Goal: Task Accomplishment & Management: Use online tool/utility

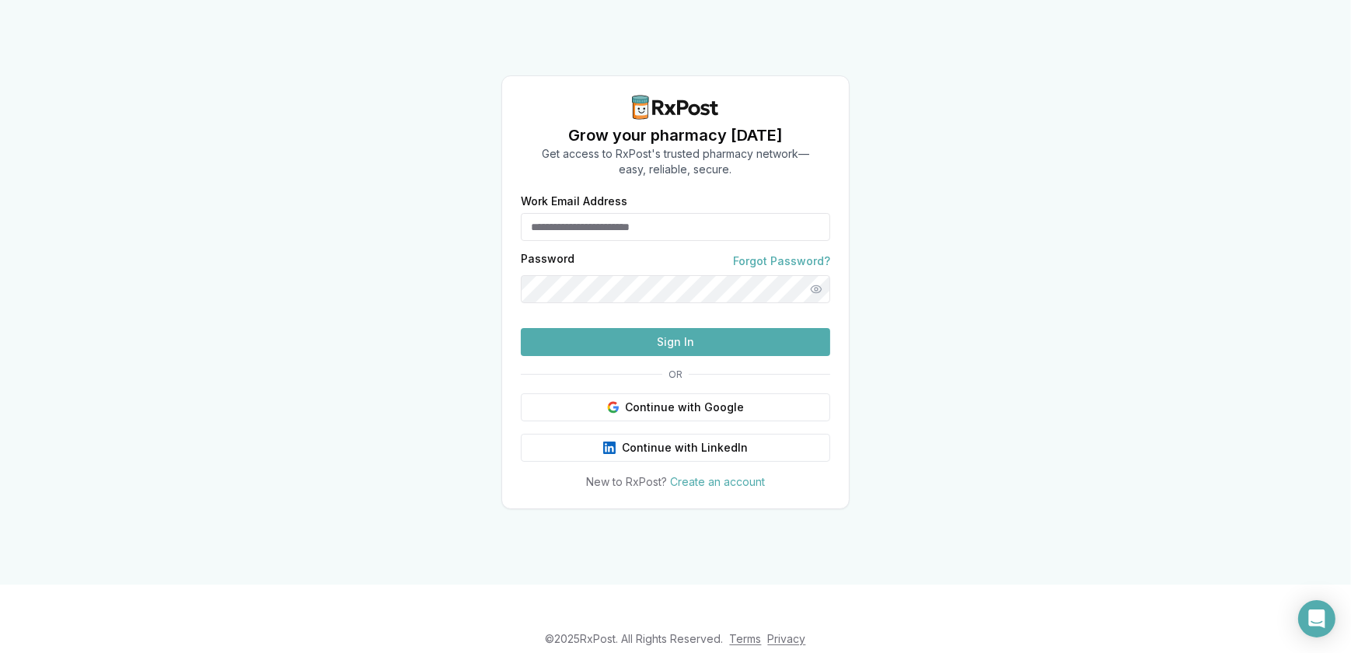
type input "**********"
click at [687, 356] on button "Sign In" at bounding box center [675, 342] width 309 height 28
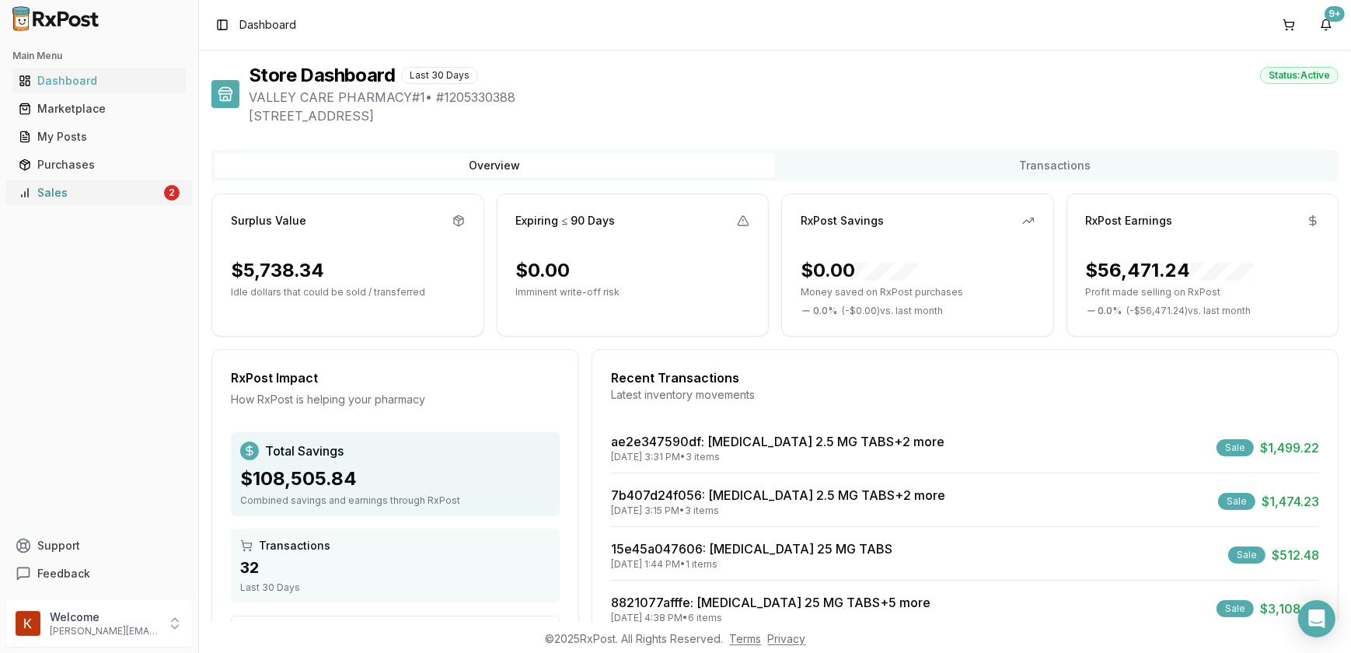
click at [72, 187] on div "Sales" at bounding box center [90, 193] width 142 height 16
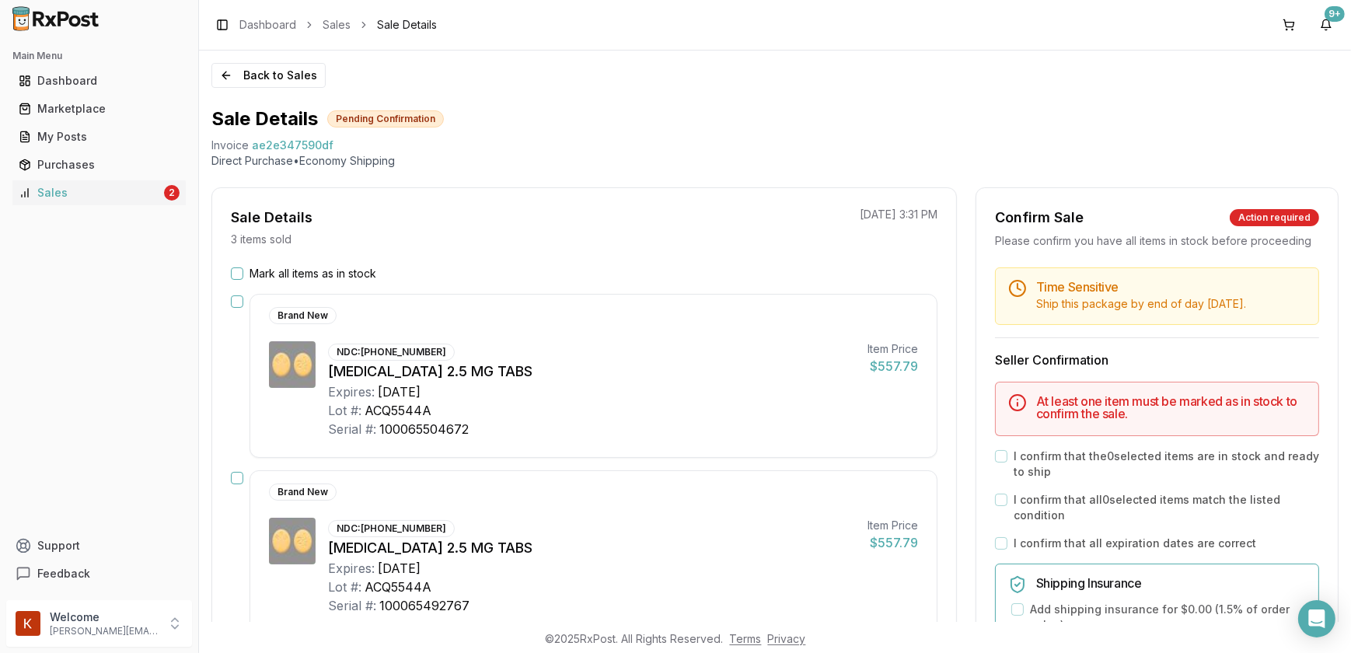
click at [239, 276] on button "Mark all items as in stock" at bounding box center [237, 273] width 12 height 12
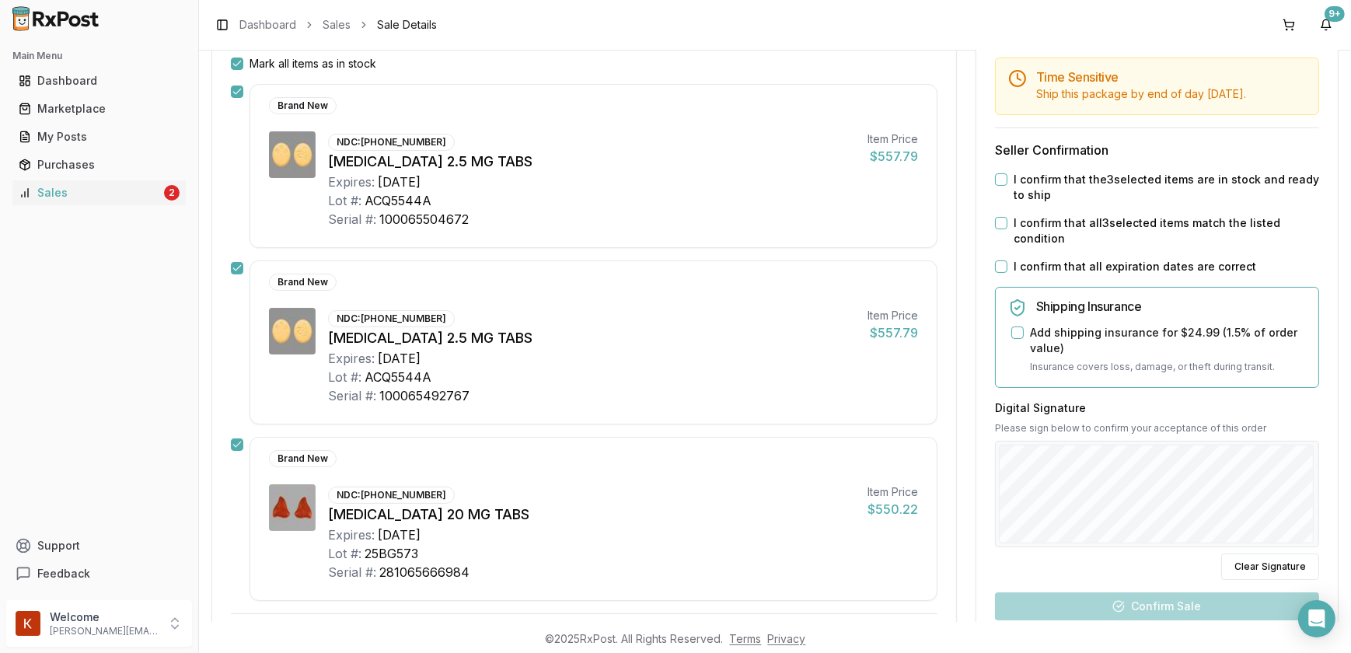
scroll to position [194, 0]
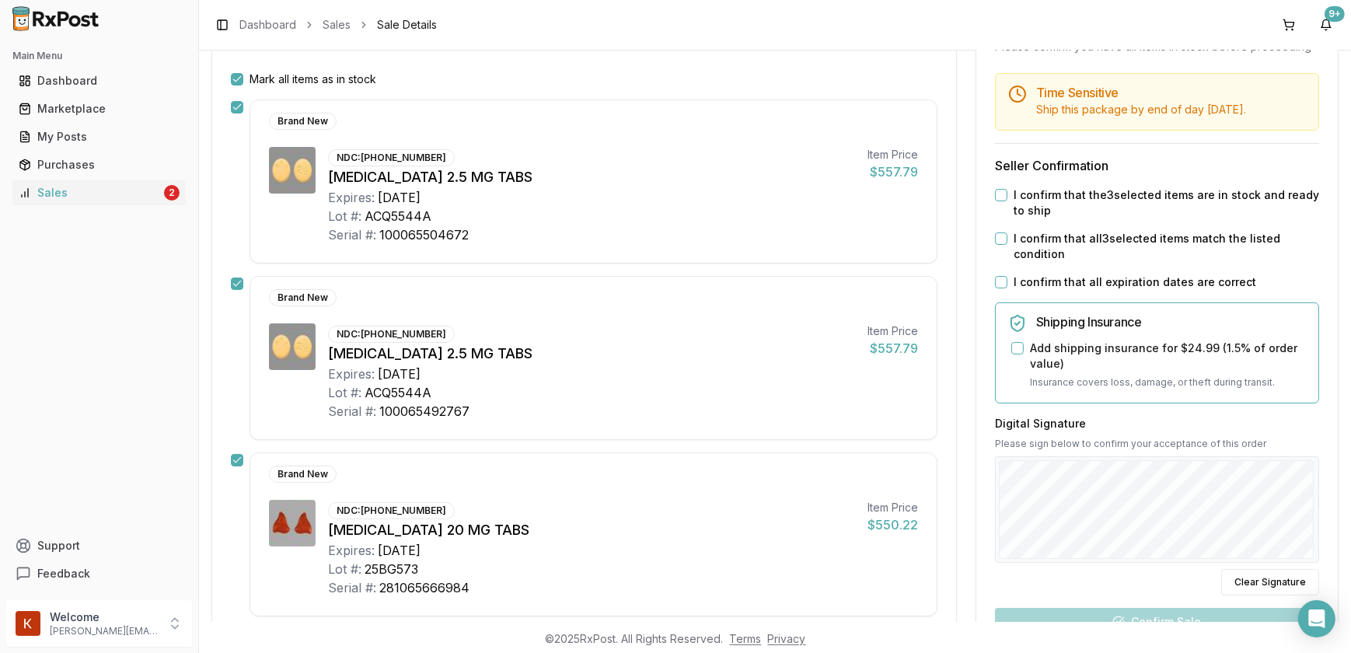
click at [1000, 201] on button "I confirm that the 3 selected items are in stock and ready to ship" at bounding box center [1001, 195] width 12 height 12
click at [999, 245] on button "I confirm that all 3 selected items match the listed condition" at bounding box center [1001, 238] width 12 height 12
click at [997, 288] on button "I confirm that all expiration dates are correct" at bounding box center [1001, 282] width 12 height 12
click at [1011, 354] on button "Add shipping insurance for $24.99 ( 1.5 % of order value)" at bounding box center [1017, 348] width 12 height 12
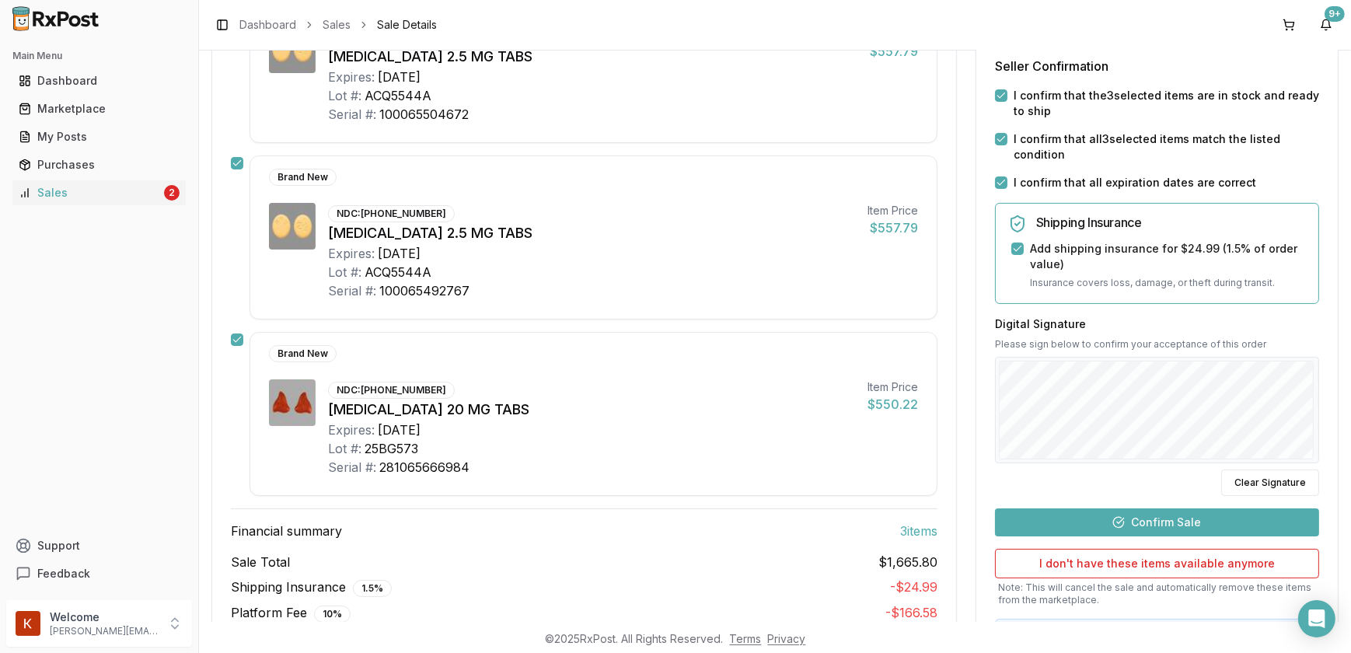
scroll to position [409, 0]
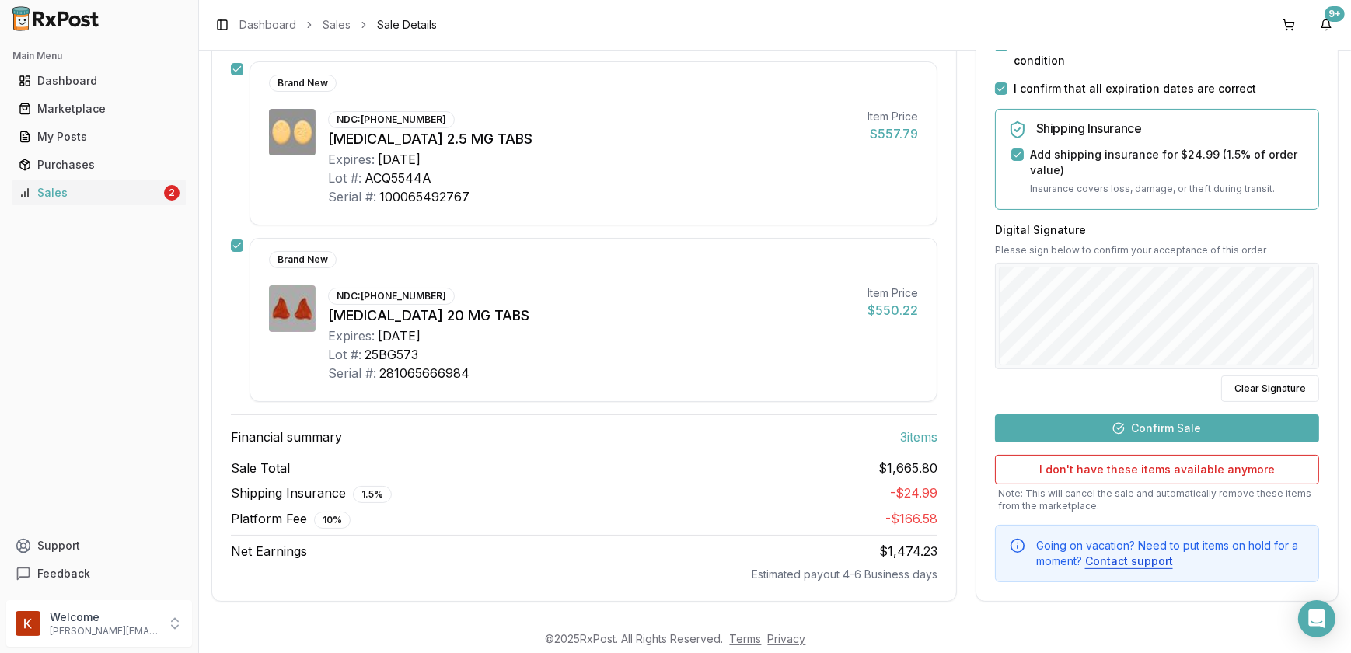
click at [1136, 414] on button "Confirm Sale" at bounding box center [1157, 428] width 324 height 28
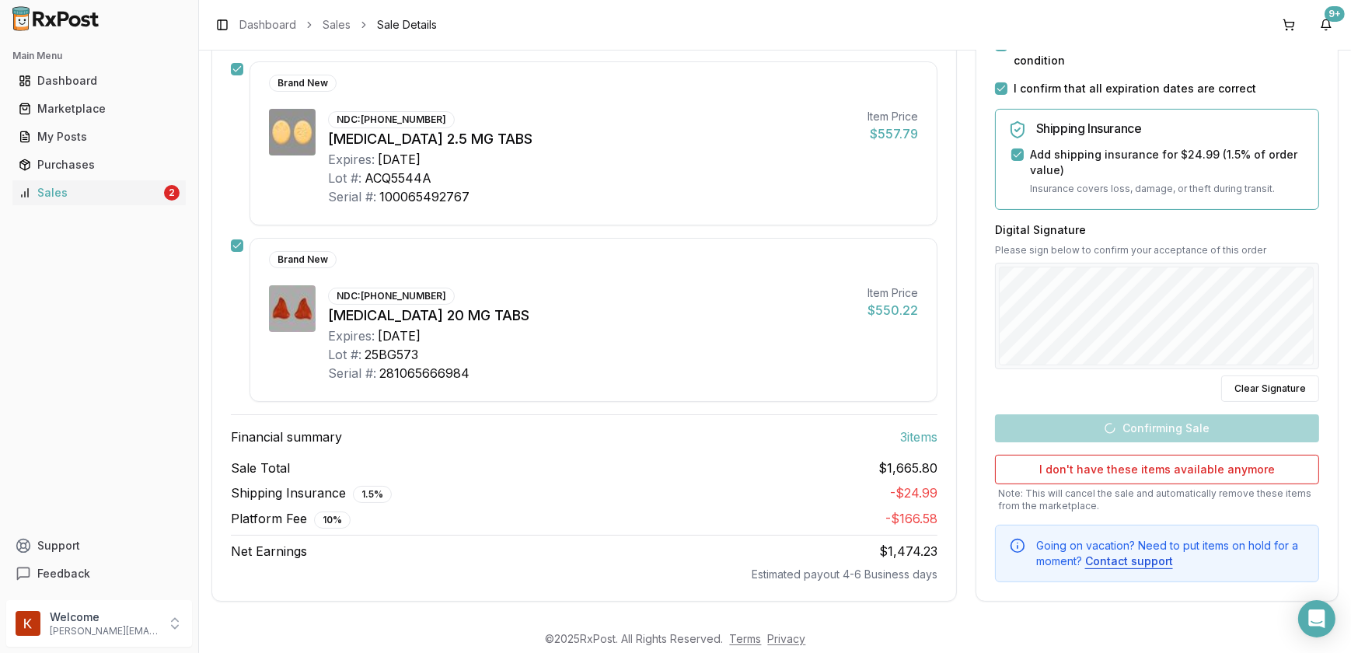
scroll to position [381, 0]
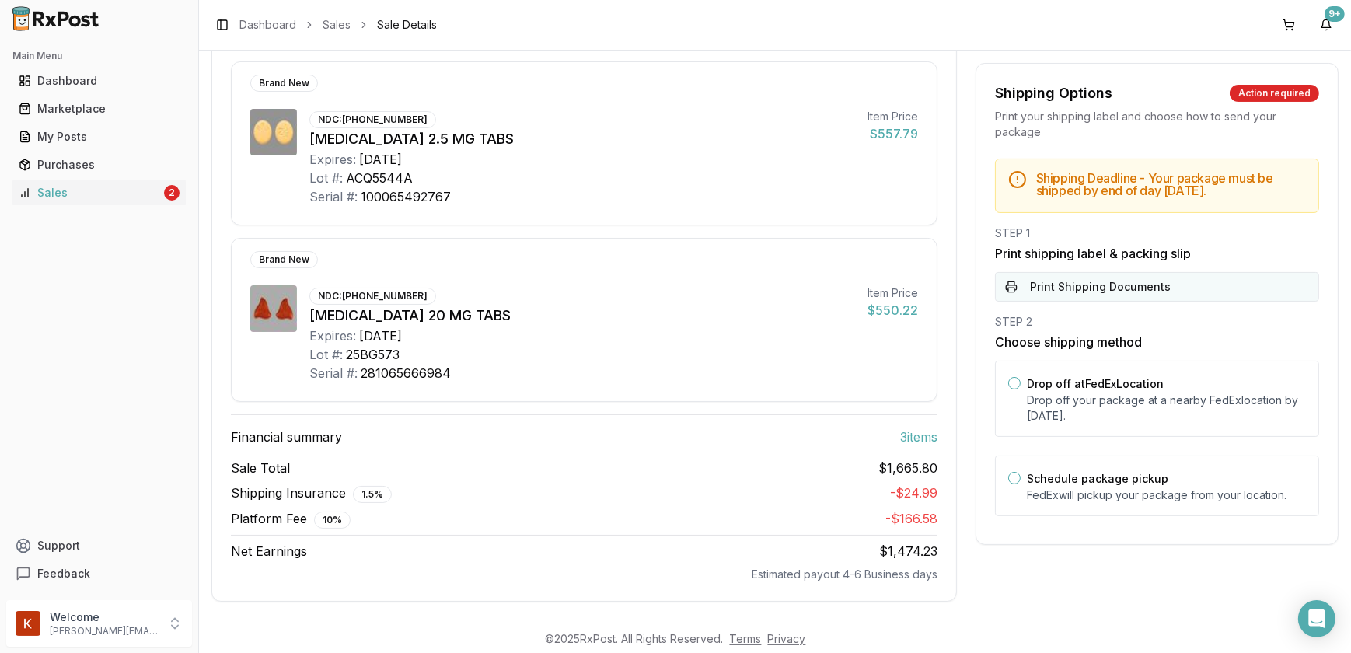
click at [1045, 288] on button "Print Shipping Documents" at bounding box center [1157, 287] width 324 height 30
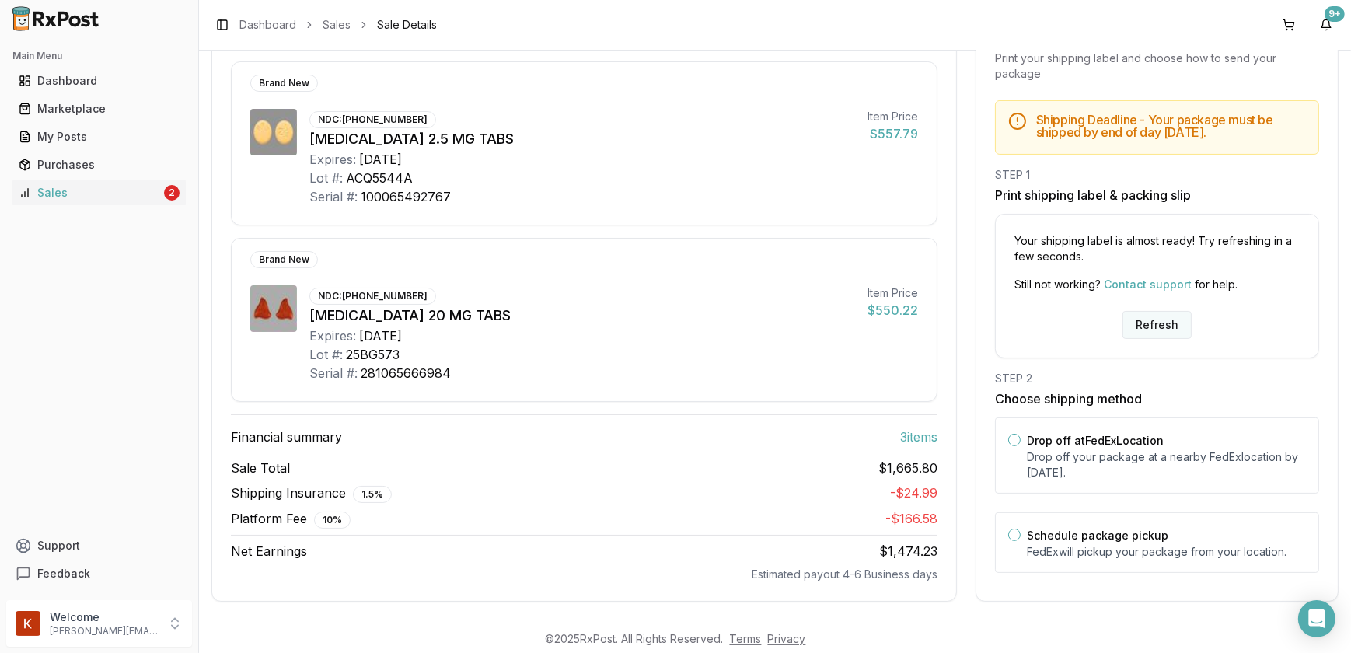
click at [1158, 322] on button "Refresh" at bounding box center [1156, 325] width 69 height 28
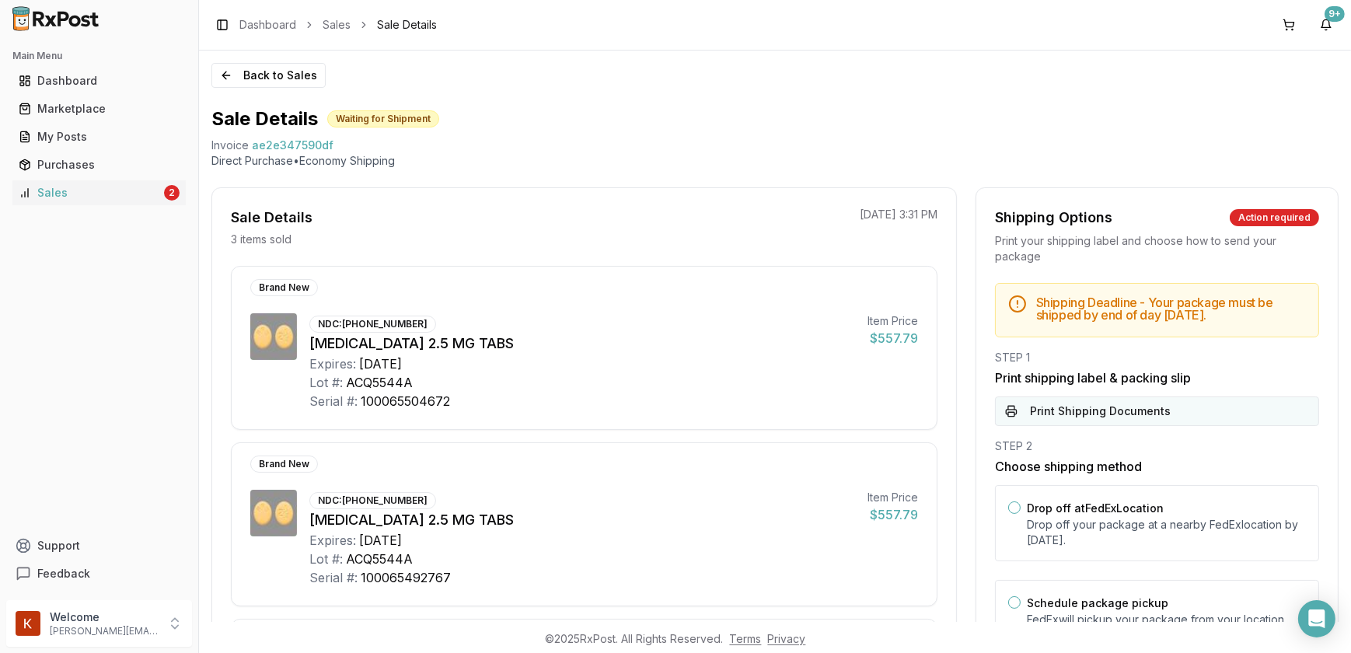
click at [1088, 402] on button "Print Shipping Documents" at bounding box center [1157, 411] width 324 height 30
